Goal: Information Seeking & Learning: Learn about a topic

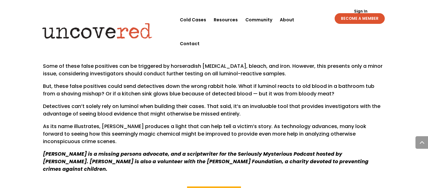
scroll to position [643, 0]
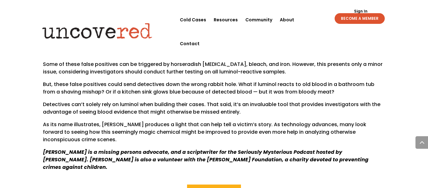
click at [181, 73] on span "Some of these false positives can be triggered by horseradish [MEDICAL_DATA], b…" at bounding box center [213, 68] width 340 height 15
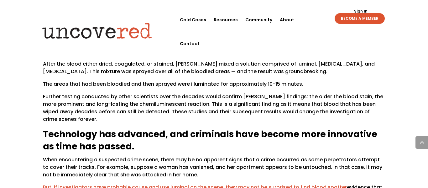
scroll to position [408, 0]
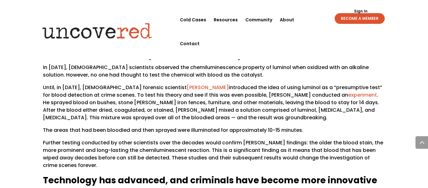
scroll to position [364, 0]
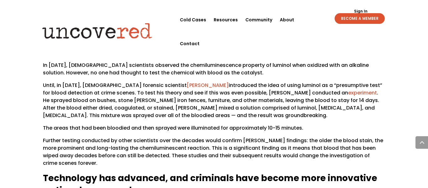
click at [226, 104] on span ". He sprayed blood on bushes, stone [PERSON_NAME] iron fences, furniture, and o…" at bounding box center [211, 104] width 336 height 30
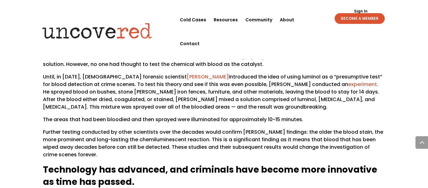
scroll to position [371, 0]
